Goal: Task Accomplishment & Management: Manage account settings

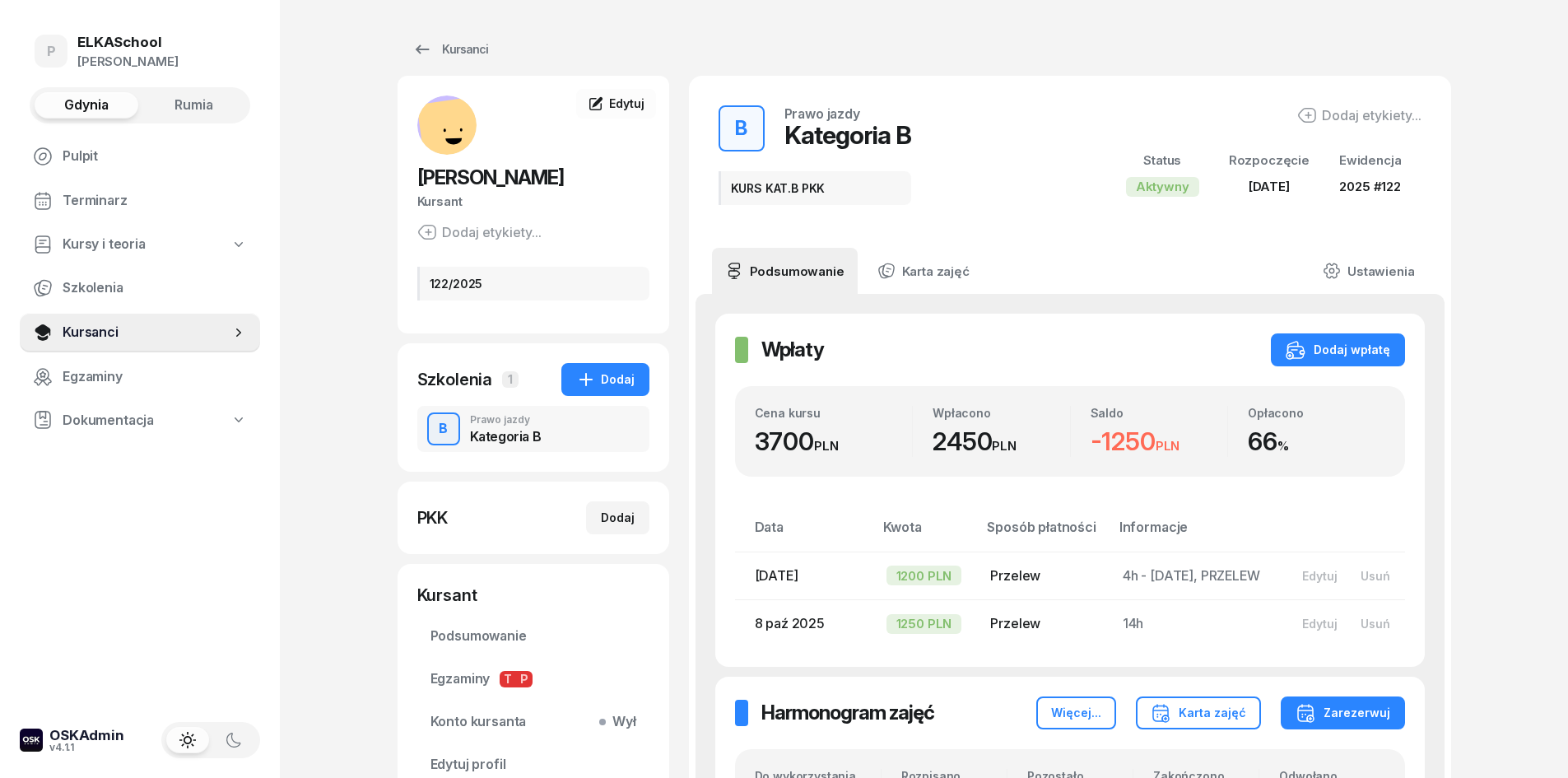
click at [461, 66] on div "Kursanci [PERSON_NAME] Kursant Dodaj etykiety... 122/2025 MM [PERSON_NAME] Kurs…" at bounding box center [924, 484] width 1054 height 969
click at [465, 51] on div "Kursanci" at bounding box center [450, 49] width 75 height 19
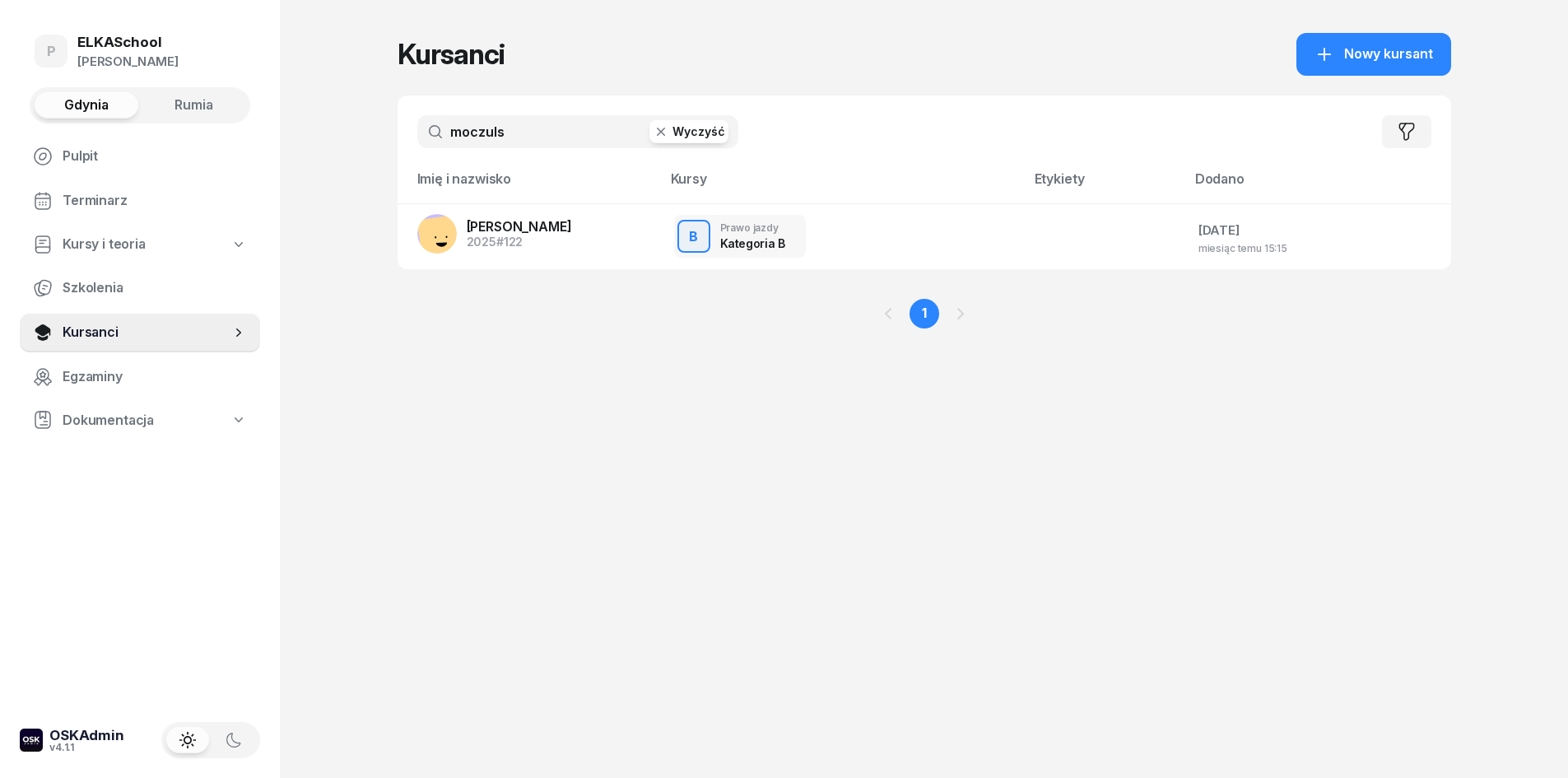
drag, startPoint x: 514, startPoint y: 144, endPoint x: 463, endPoint y: 153, distance: 51.8
click at [463, 153] on div "moczuls Wyczyść Filtruj" at bounding box center [924, 132] width 1054 height 73
type input "m"
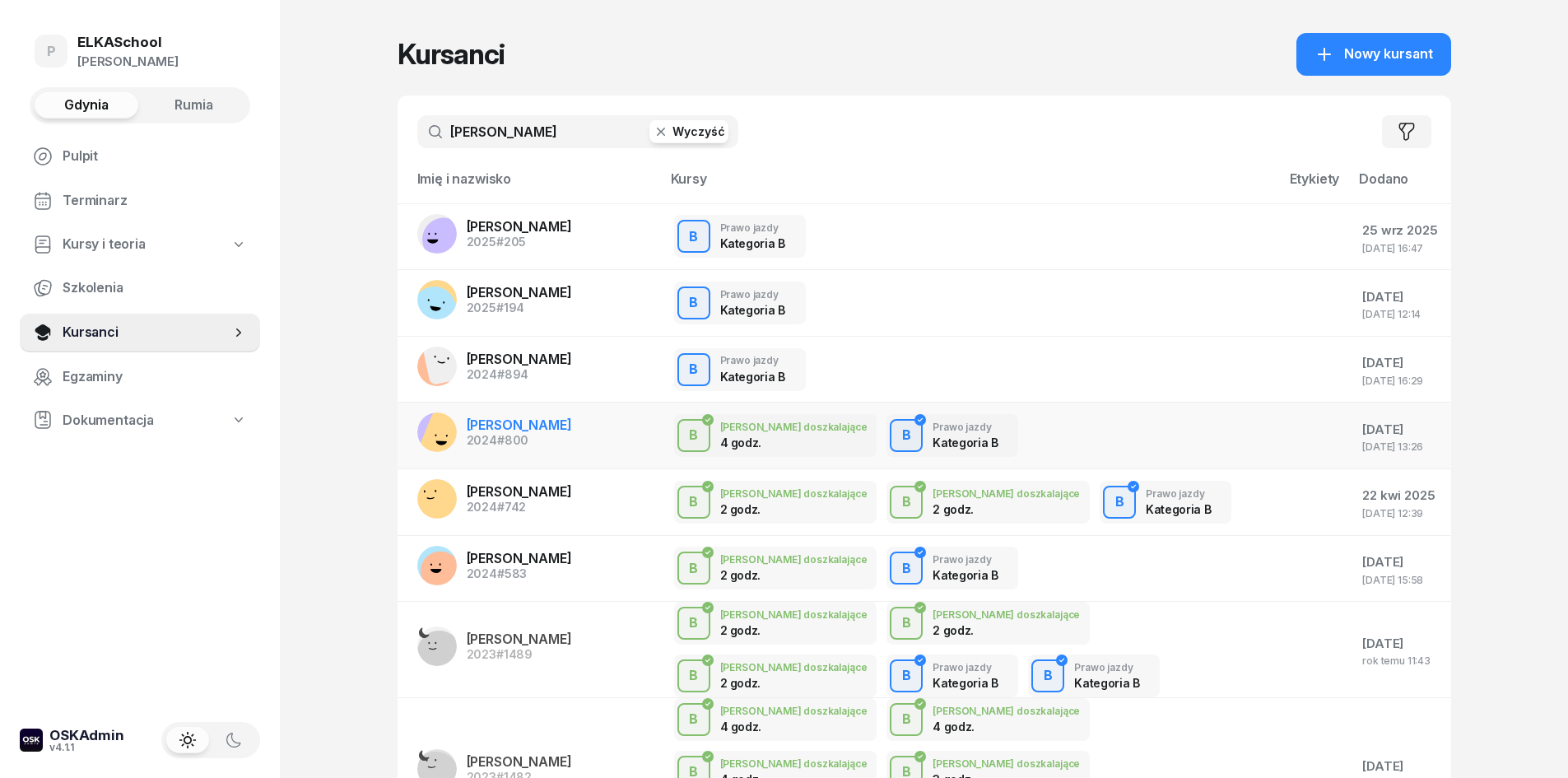
type input "[PERSON_NAME]"
click at [515, 429] on span "[PERSON_NAME]" at bounding box center [519, 424] width 105 height 17
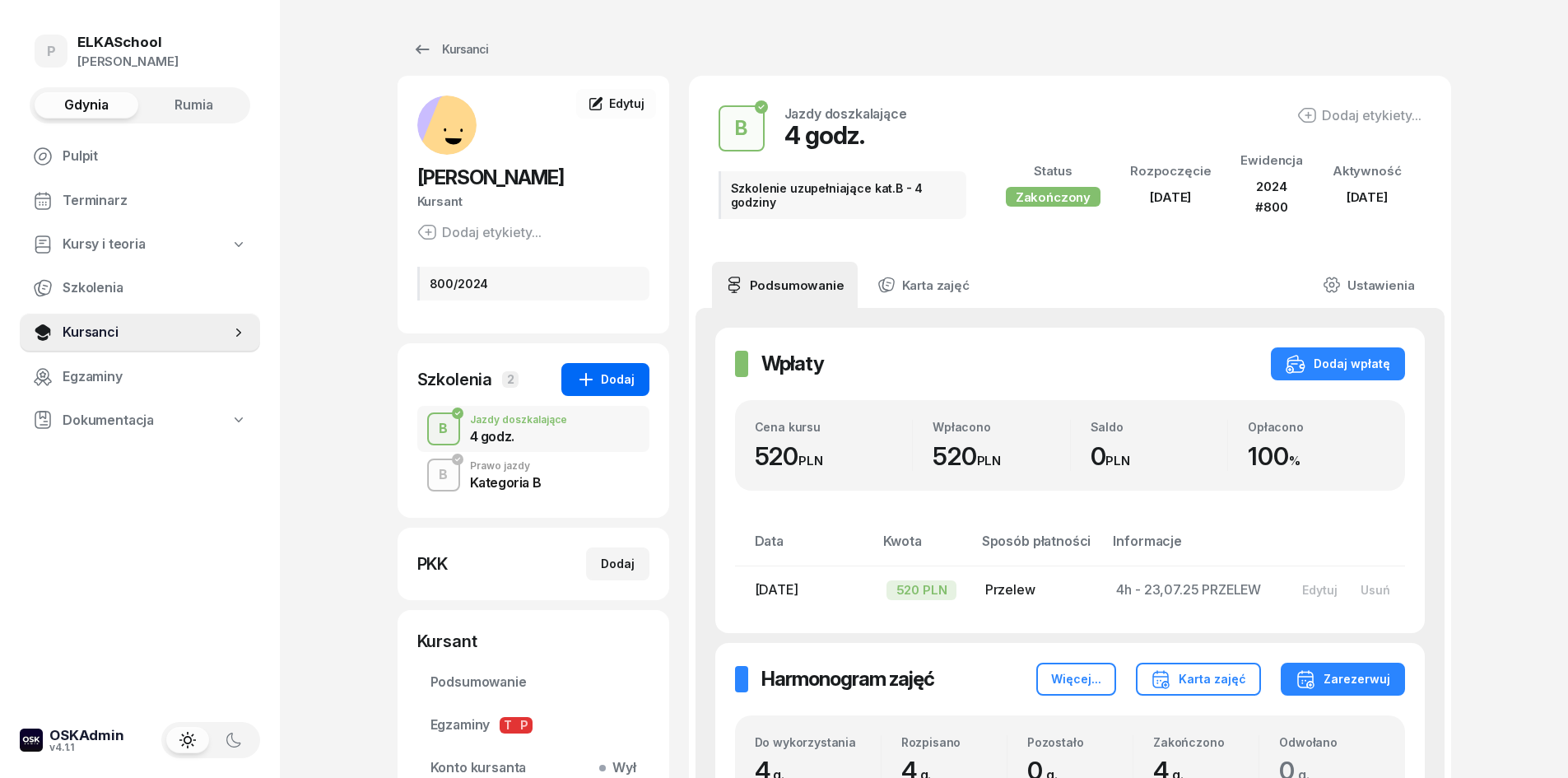
click at [623, 364] on button "Dodaj" at bounding box center [606, 379] width 88 height 33
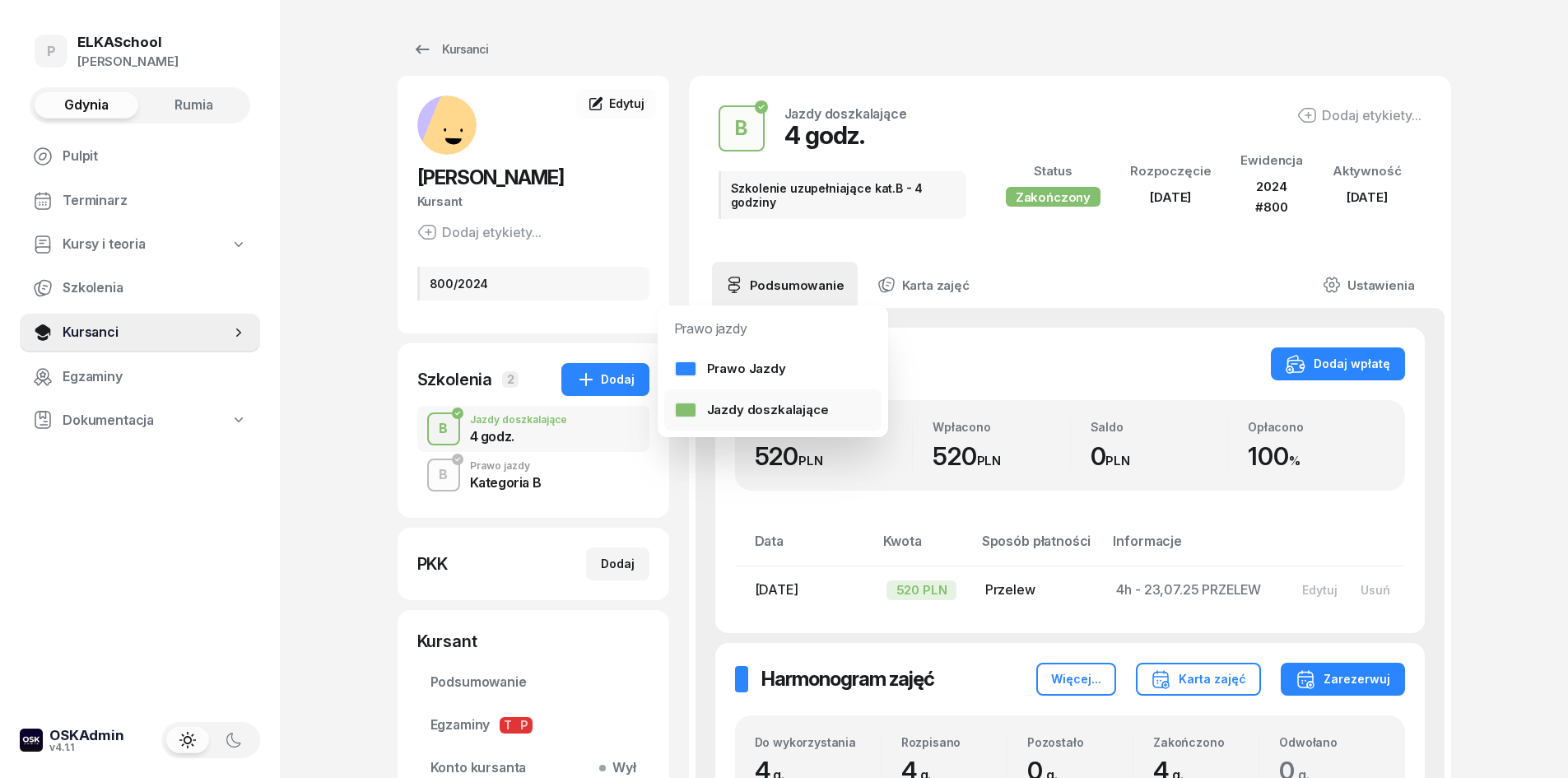
click at [713, 420] on div "Jazdy doszkalające" at bounding box center [751, 410] width 155 height 21
select select "B"
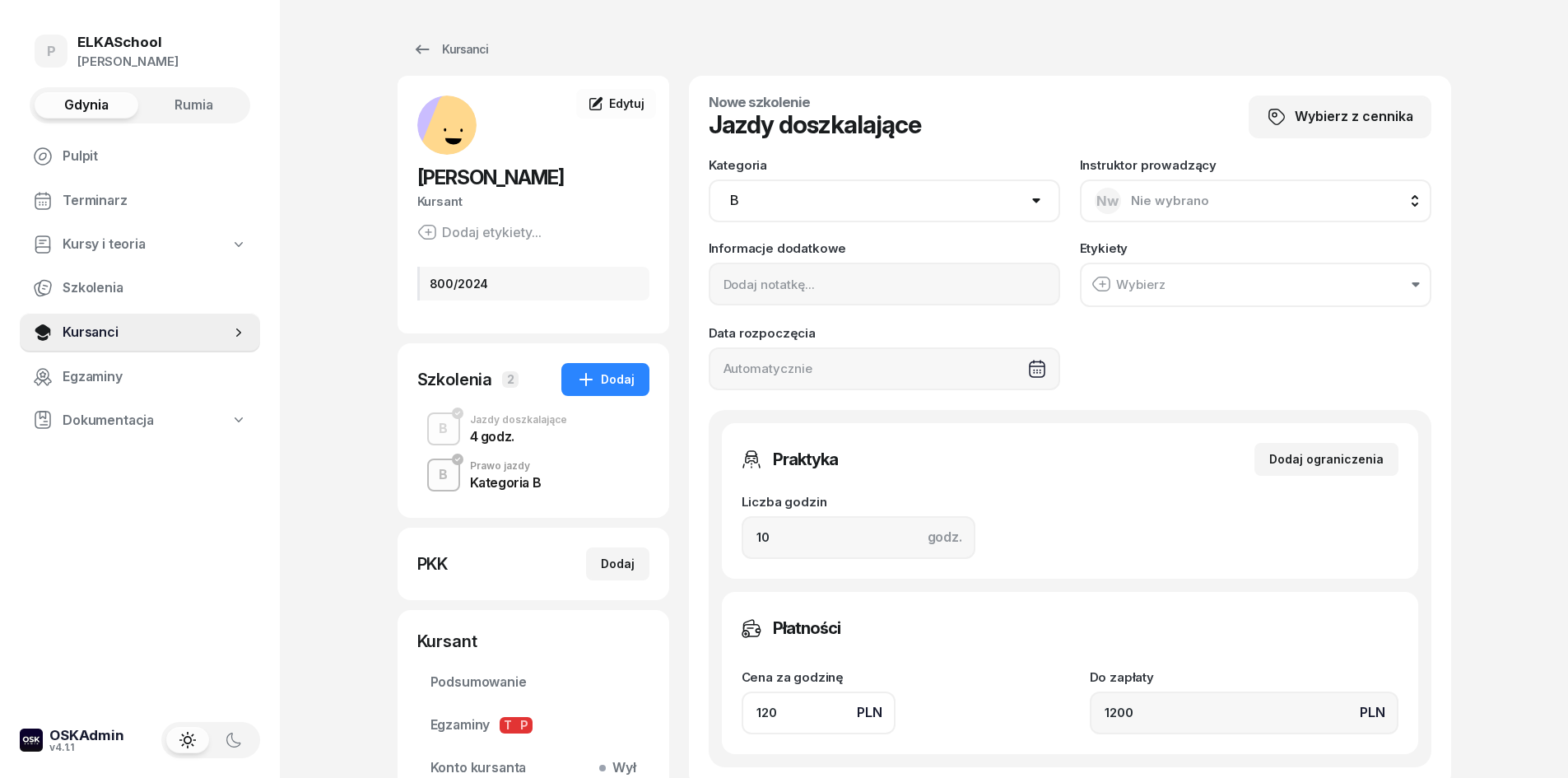
click at [1137, 198] on span "Nie wybrano" at bounding box center [1170, 200] width 78 height 16
